Goal: Task Accomplishment & Management: Use online tool/utility

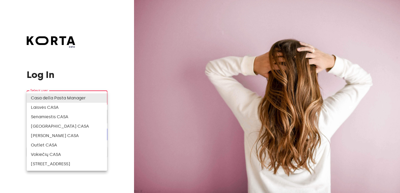
click at [76, 97] on body "beta Log In Select user ​ ​ ​ Log In Log In with e-mail Need an Account? Create…" at bounding box center [200, 96] width 400 height 193
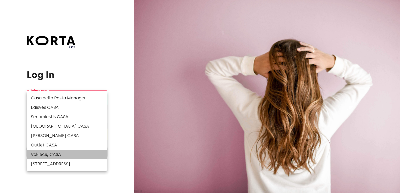
click at [52, 153] on li "Vokiečių CASA" at bounding box center [67, 154] width 80 height 9
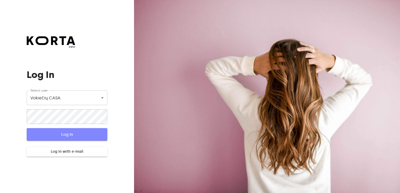
click at [67, 134] on span "Log In" at bounding box center [67, 134] width 64 height 7
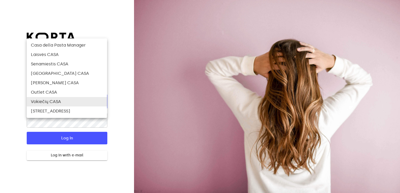
click at [92, 106] on body "beta Log In Pin is incorrect. Check user and PIN. Select user Vokiečių CASA 84 …" at bounding box center [200, 96] width 400 height 193
click at [68, 82] on li "[PERSON_NAME] CASA" at bounding box center [67, 82] width 80 height 9
type input "82"
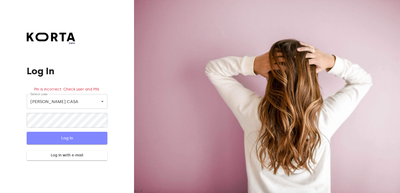
click at [57, 139] on span "Log In" at bounding box center [67, 138] width 64 height 7
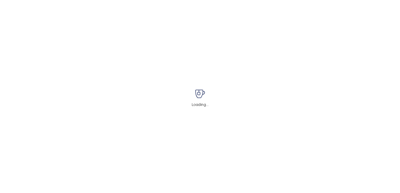
click at [69, 141] on div "Loading..." at bounding box center [200, 96] width 400 height 193
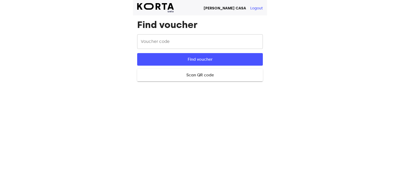
click at [192, 46] on input "text" at bounding box center [200, 41] width 126 height 15
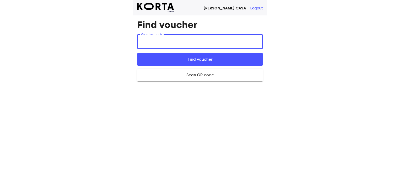
click at [192, 46] on input "text" at bounding box center [200, 41] width 126 height 15
type input "6xoke"
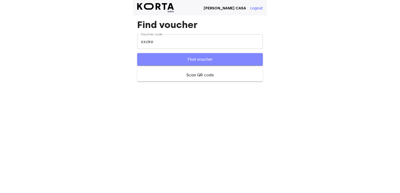
click at [189, 56] on span "Find voucher" at bounding box center [199, 59] width 109 height 7
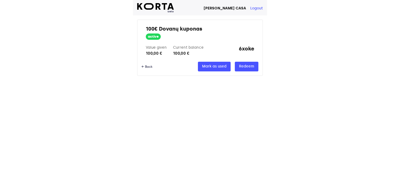
click at [145, 67] on div "← Back" at bounding box center [146, 67] width 11 height 4
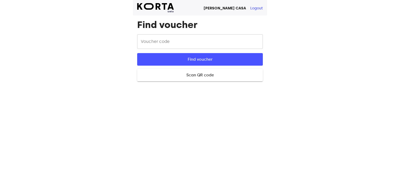
click at [254, 9] on button "Logout" at bounding box center [256, 8] width 13 height 5
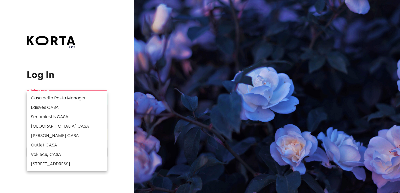
click at [92, 100] on body "beta Log In Select user ​ ​ ​ Log In Log In with e-mail Need an Account? Create…" at bounding box center [200, 96] width 400 height 193
click at [55, 151] on li "Vokiečių CASA" at bounding box center [67, 154] width 80 height 9
type input "84"
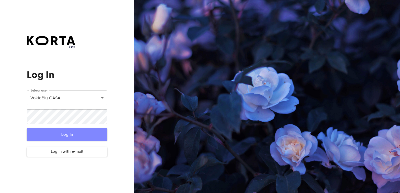
click at [60, 131] on span "Log In" at bounding box center [67, 134] width 64 height 7
